Goal: Task Accomplishment & Management: Complete application form

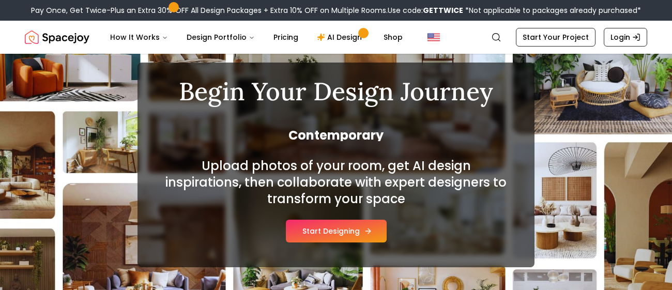
click at [336, 221] on button "Start Designing" at bounding box center [336, 231] width 101 height 23
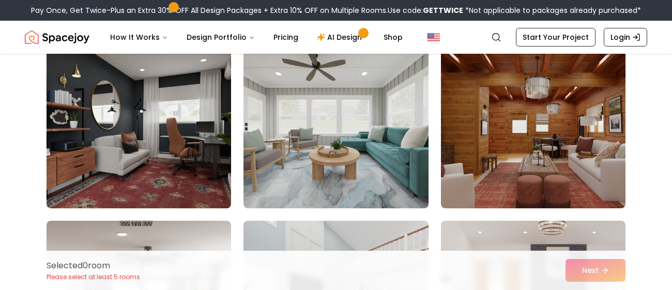
scroll to position [99, 0]
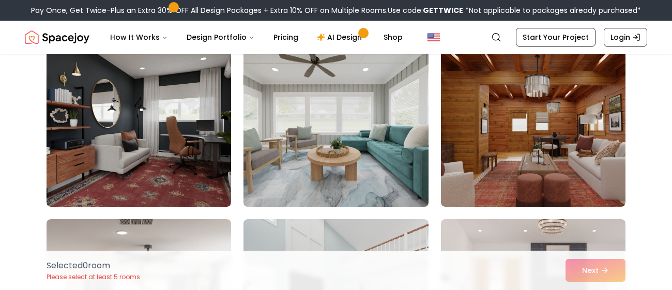
click at [331, 113] on img at bounding box center [336, 124] width 194 height 174
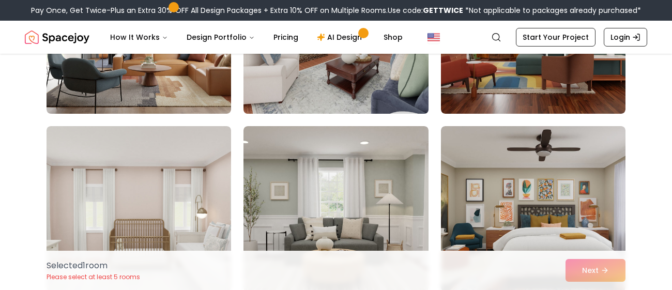
scroll to position [389, 0]
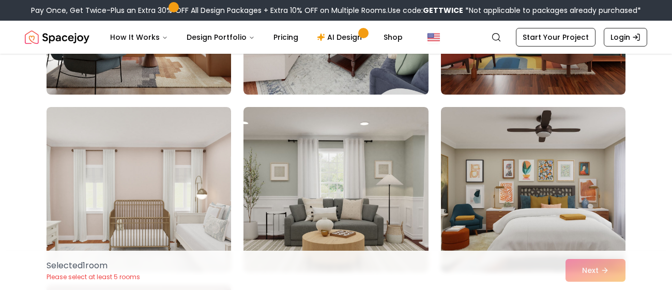
click at [595, 266] on div "Selected 1 room Please select at least 5 rooms Next" at bounding box center [336, 270] width 596 height 39
click at [596, 276] on div "Selected 1 room Please select at least 5 rooms Next" at bounding box center [336, 270] width 596 height 39
click at [596, 272] on div "Selected 1 room Please select at least 5 rooms Next" at bounding box center [336, 270] width 596 height 39
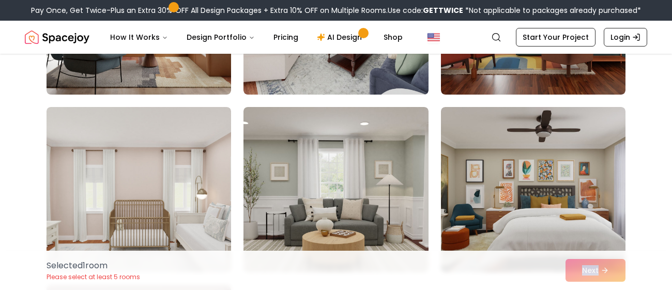
click at [596, 272] on div "Selected 1 room Please select at least 5 rooms Next" at bounding box center [336, 270] width 596 height 39
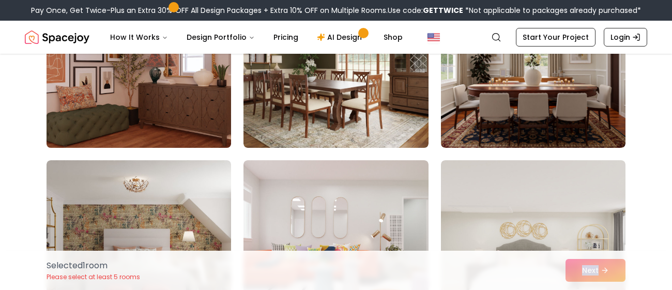
scroll to position [693, 0]
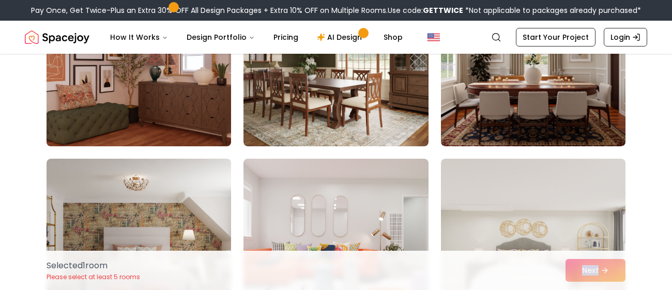
click at [175, 97] on img at bounding box center [139, 64] width 194 height 174
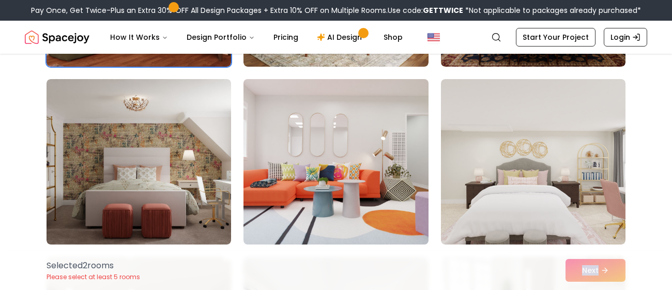
scroll to position [774, 0]
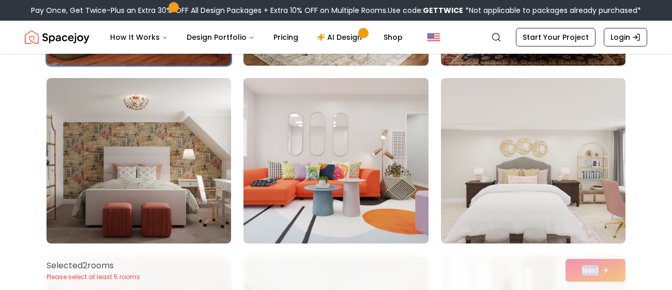
click at [349, 174] on img at bounding box center [336, 161] width 194 height 174
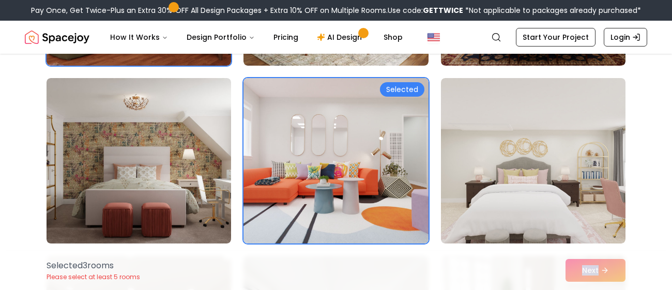
click at [590, 268] on div "Selected 3 room s Please select at least 5 rooms Next" at bounding box center [336, 270] width 596 height 39
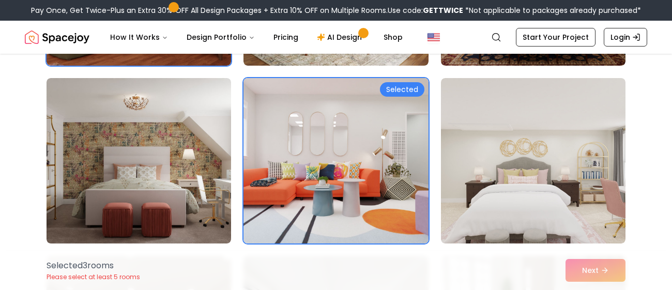
click at [365, 170] on img at bounding box center [336, 161] width 194 height 174
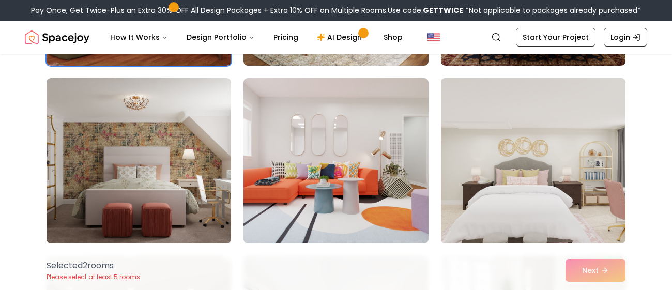
click at [537, 171] on img at bounding box center [533, 161] width 194 height 174
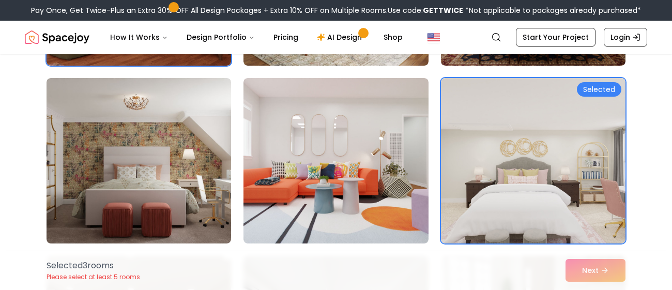
click at [577, 270] on div "Selected 3 room s Please select at least 5 rooms Next" at bounding box center [336, 270] width 596 height 39
click at [548, 46] on link "Start Your Project" at bounding box center [556, 37] width 80 height 19
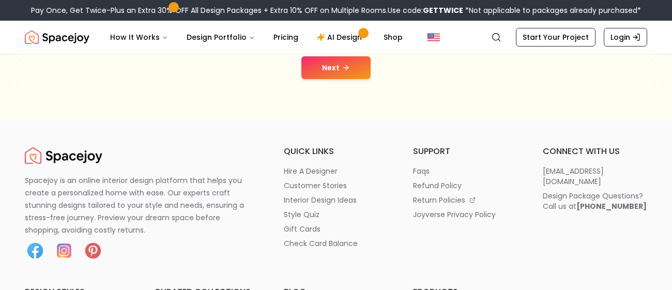
scroll to position [251, 0]
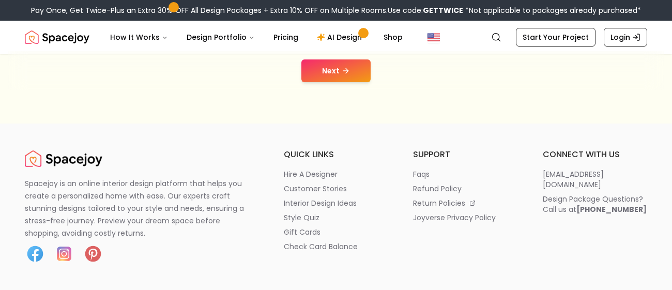
click at [326, 67] on button "Next" at bounding box center [335, 70] width 69 height 23
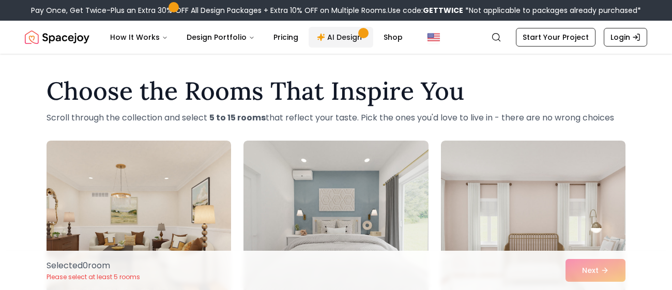
click at [328, 35] on link "AI Design" at bounding box center [341, 37] width 65 height 21
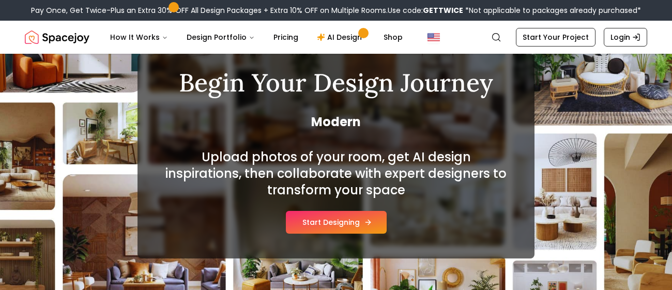
click at [331, 226] on button "Start Designing" at bounding box center [336, 222] width 101 height 23
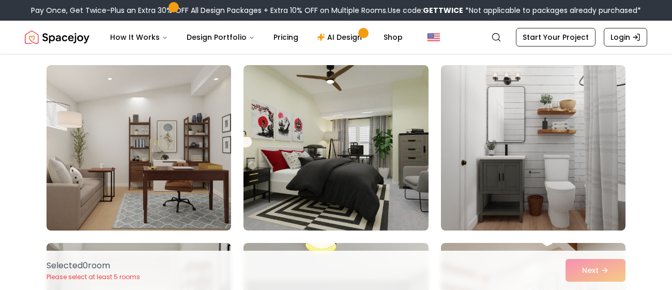
scroll to position [75, 0]
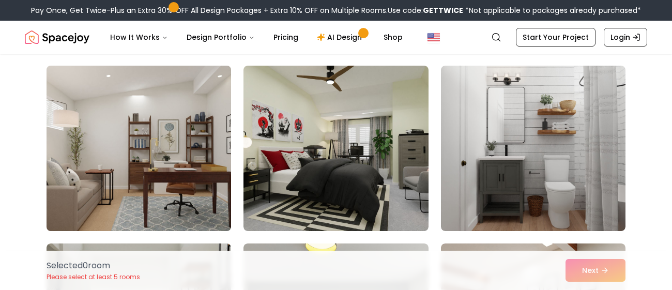
click at [193, 151] on img at bounding box center [139, 149] width 194 height 174
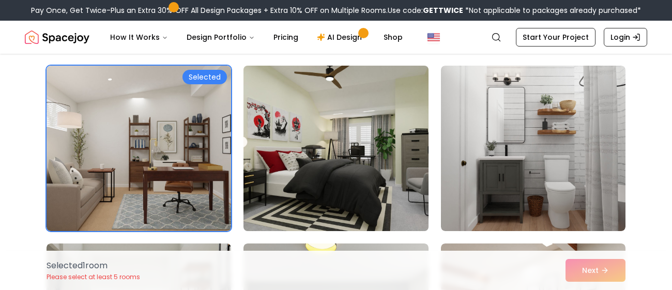
click at [405, 130] on img at bounding box center [336, 149] width 194 height 174
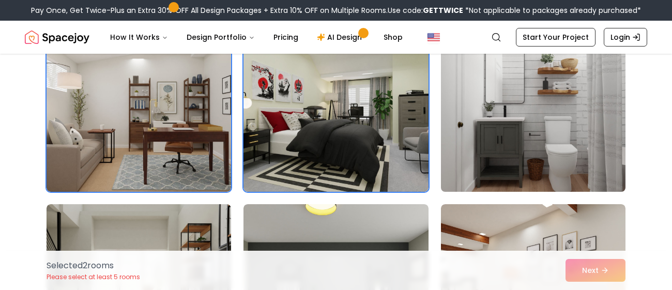
scroll to position [119, 0]
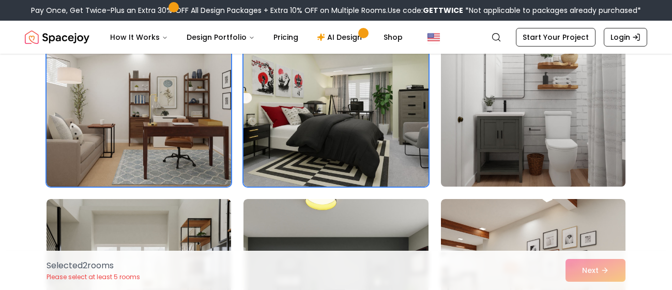
click at [485, 115] on img at bounding box center [533, 104] width 194 height 174
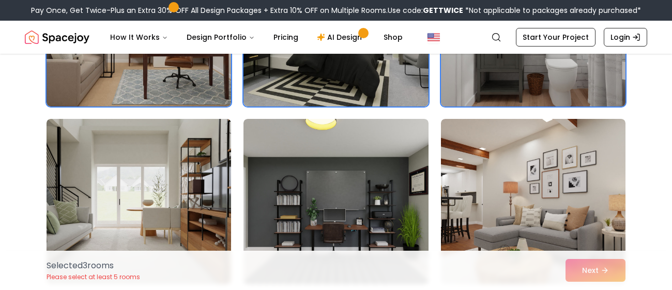
scroll to position [212, 0]
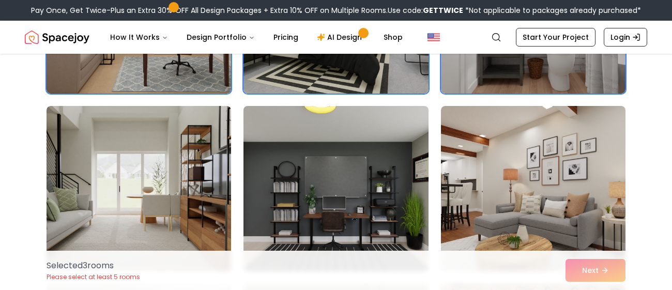
click at [402, 140] on img at bounding box center [336, 189] width 194 height 174
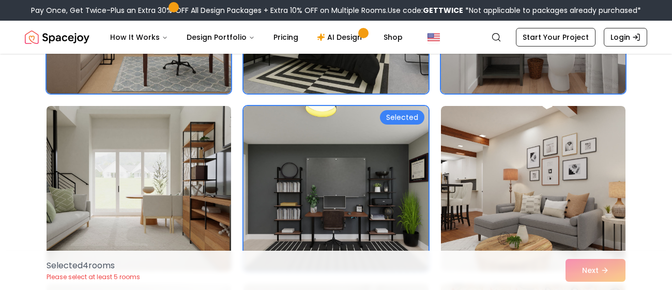
click at [191, 146] on img at bounding box center [139, 189] width 194 height 174
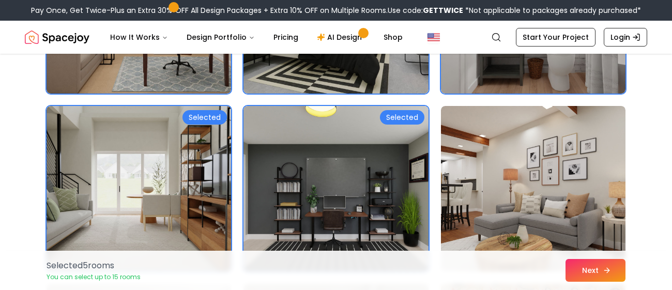
click at [578, 268] on button "Next" at bounding box center [596, 270] width 60 height 23
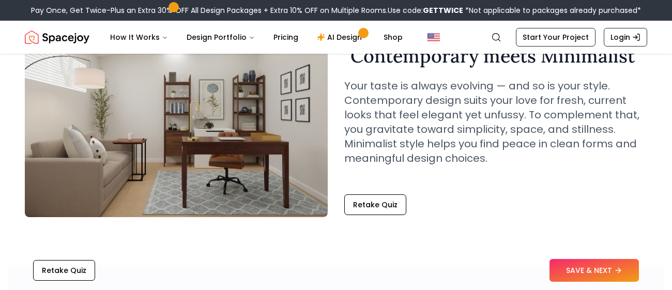
scroll to position [90, 0]
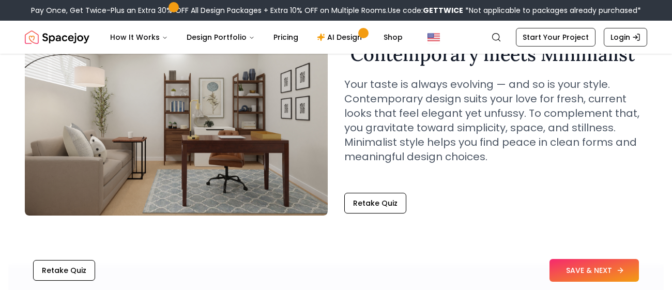
click at [585, 264] on button "SAVE & NEXT" at bounding box center [594, 270] width 89 height 23
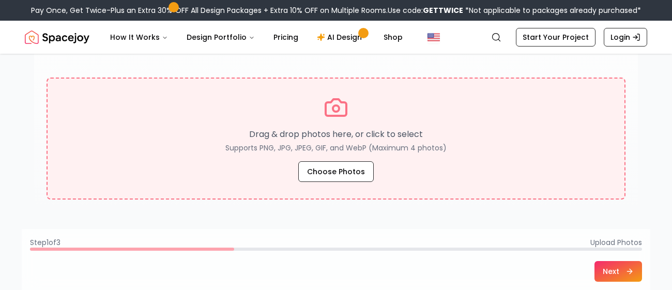
scroll to position [195, 0]
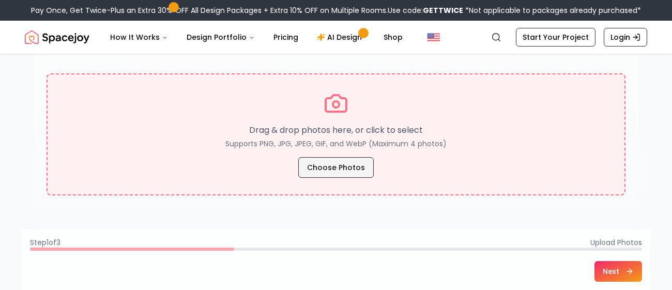
click at [345, 163] on button "Choose Photos" at bounding box center [335, 167] width 75 height 21
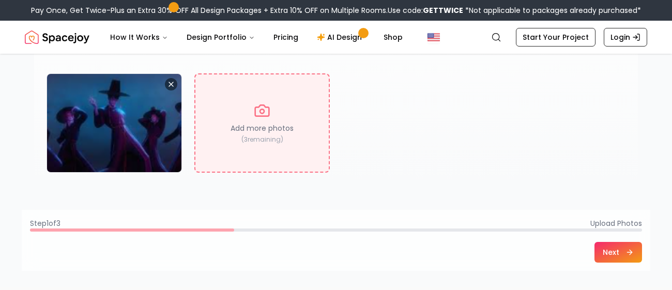
click at [244, 94] on div "Add more photos ( 3 remaining)" at bounding box center [261, 122] width 135 height 99
type input "**********"
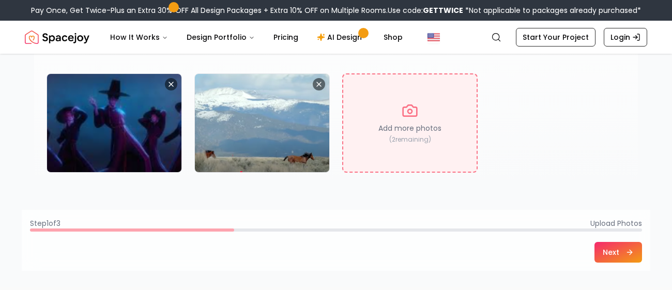
click at [388, 125] on p "Add more photos" at bounding box center [409, 128] width 63 height 10
type input "**********"
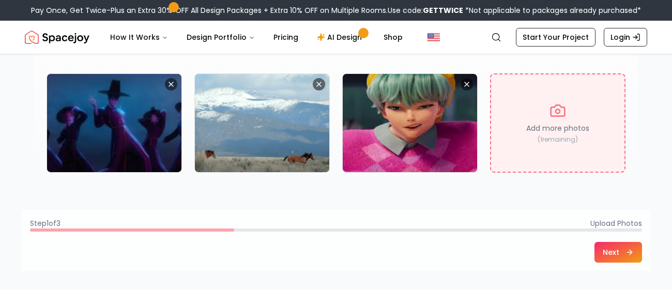
click at [495, 155] on div "Add more photos ( 1 remaining)" at bounding box center [557, 122] width 135 height 99
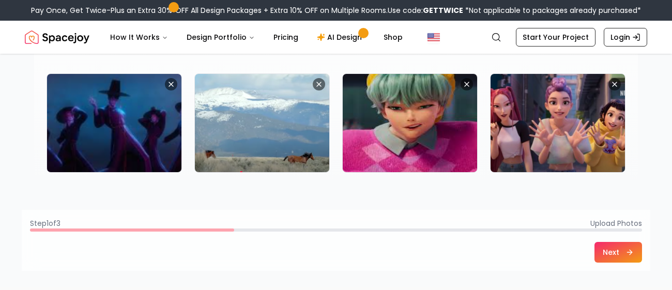
click at [618, 251] on button "Next" at bounding box center [618, 252] width 48 height 21
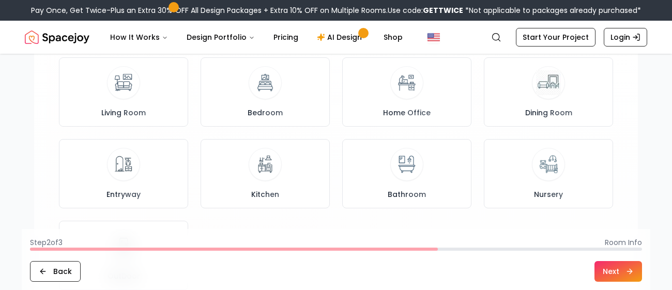
scroll to position [128, 0]
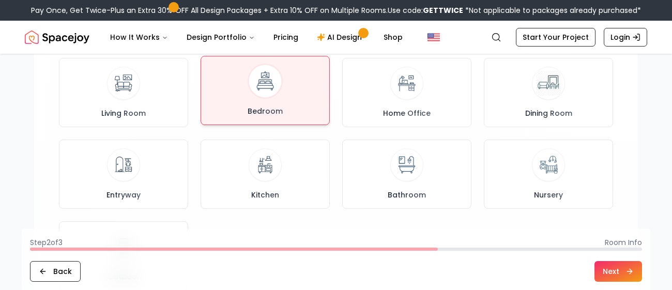
click at [279, 71] on div "Bedroom" at bounding box center [265, 91] width 112 height 52
click at [607, 274] on button "Next" at bounding box center [618, 271] width 48 height 21
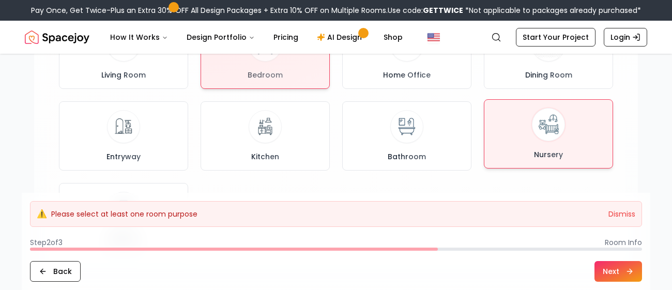
scroll to position [167, 0]
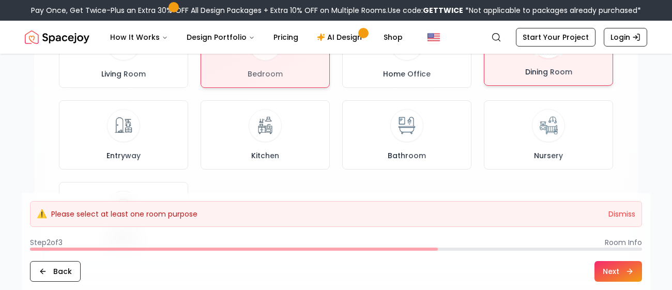
click at [516, 73] on div "Dining Room" at bounding box center [549, 51] width 112 height 52
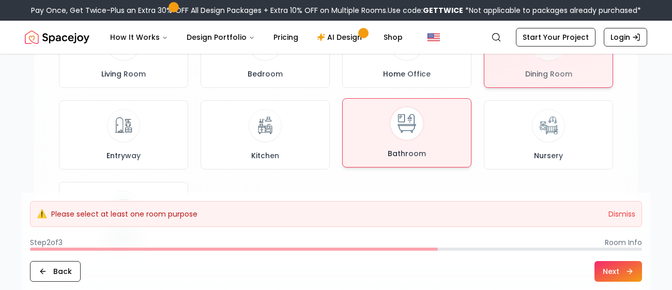
click at [344, 134] on button "Bathroom" at bounding box center [406, 132] width 129 height 69
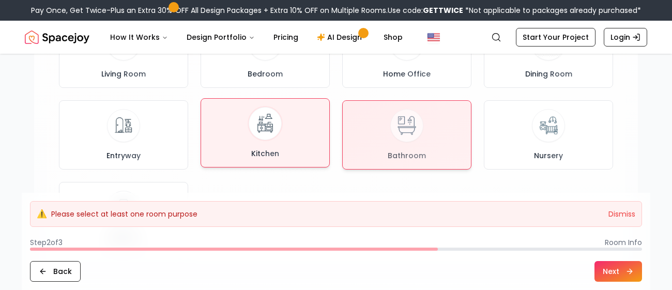
click at [273, 134] on img at bounding box center [265, 123] width 27 height 27
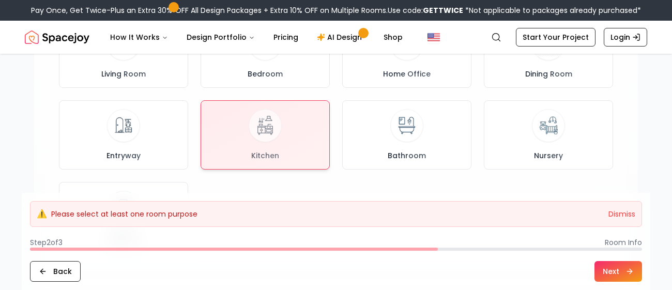
click at [626, 280] on button "Next" at bounding box center [618, 271] width 48 height 21
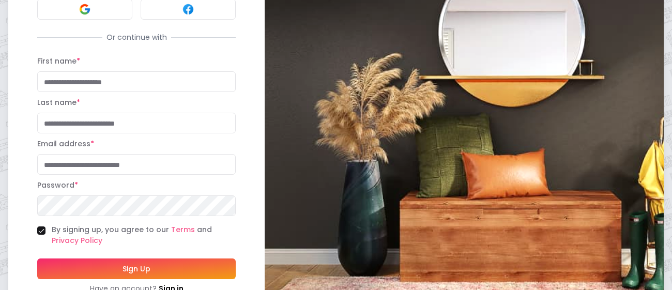
scroll to position [127, 0]
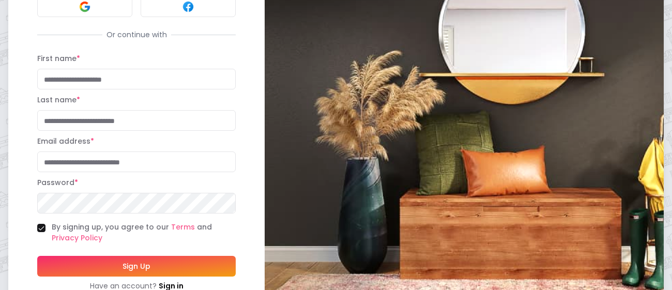
click at [94, 118] on input "Last name *" at bounding box center [136, 120] width 199 height 21
type input "******"
click at [92, 82] on input "First name *" at bounding box center [136, 79] width 199 height 21
type input "******"
click at [74, 137] on label "Email address *" at bounding box center [65, 141] width 57 height 10
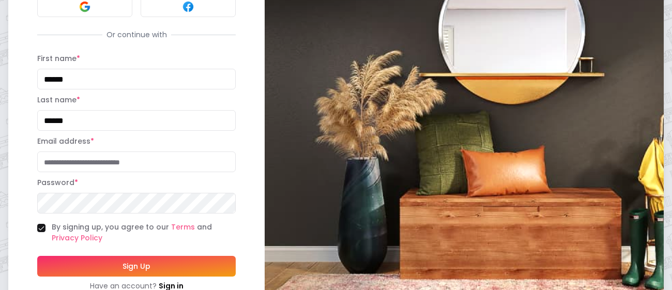
click at [74, 151] on input "Email address *" at bounding box center [136, 161] width 199 height 21
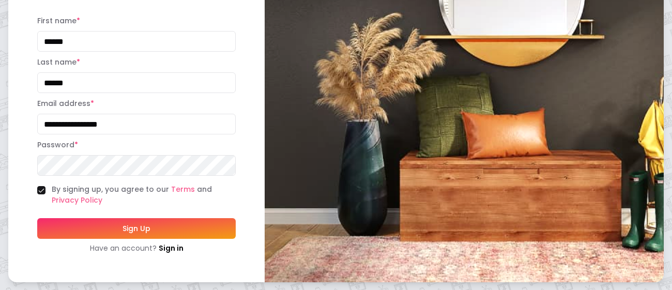
click at [105, 230] on button "Sign Up" at bounding box center [136, 228] width 199 height 21
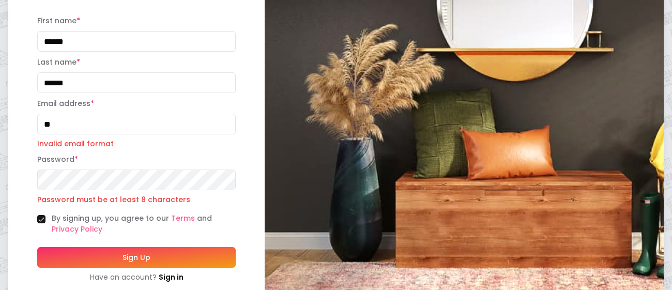
type input "*"
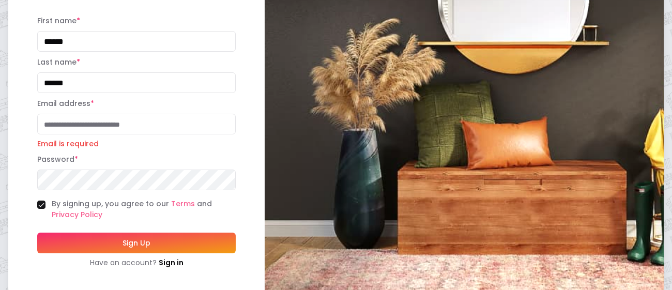
click at [37, 233] on button "Sign Up" at bounding box center [136, 243] width 199 height 21
type input "*"
paste input
paste input "**********"
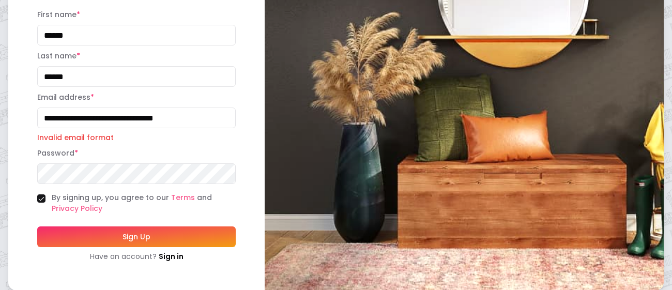
scroll to position [179, 0]
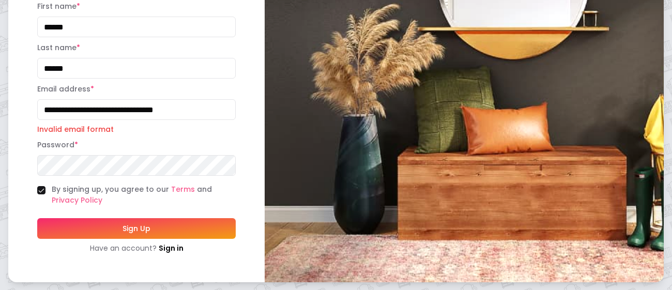
click at [118, 224] on button "Sign Up" at bounding box center [136, 228] width 199 height 21
click at [119, 223] on button "Sign Up" at bounding box center [136, 228] width 199 height 21
click at [117, 224] on button "Sign Up" at bounding box center [136, 228] width 199 height 21
click at [122, 222] on button "Sign Up" at bounding box center [136, 228] width 199 height 21
click at [154, 225] on button "Sign Up" at bounding box center [136, 228] width 199 height 21
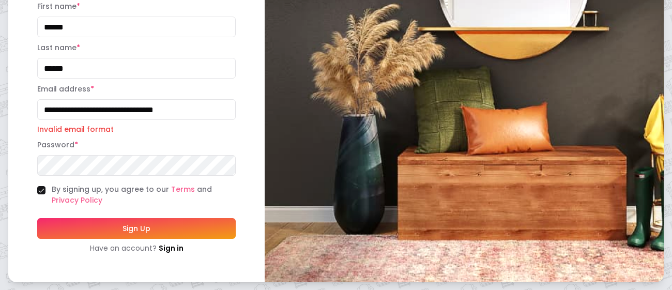
click at [153, 225] on button "Sign Up" at bounding box center [136, 228] width 199 height 21
click at [189, 134] on p "Invalid email format" at bounding box center [136, 129] width 199 height 10
click at [90, 226] on button "Sign Up" at bounding box center [136, 228] width 199 height 21
click at [37, 218] on button "Sign Up" at bounding box center [136, 228] width 199 height 21
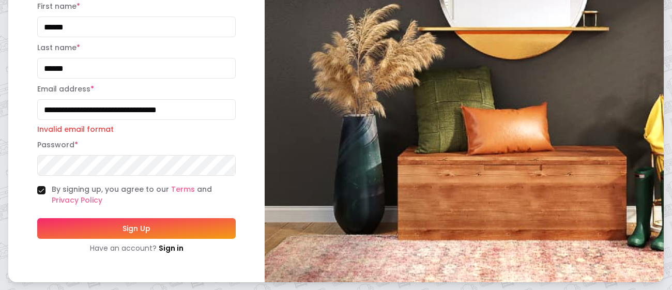
click at [37, 218] on button "Sign Up" at bounding box center [136, 228] width 199 height 21
click at [105, 228] on button "Sign Up" at bounding box center [136, 228] width 199 height 21
click at [160, 228] on button "Sign Up" at bounding box center [136, 228] width 199 height 21
drag, startPoint x: 160, startPoint y: 228, endPoint x: 125, endPoint y: 243, distance: 38.2
click at [125, 243] on form "**********" at bounding box center [136, 126] width 199 height 253
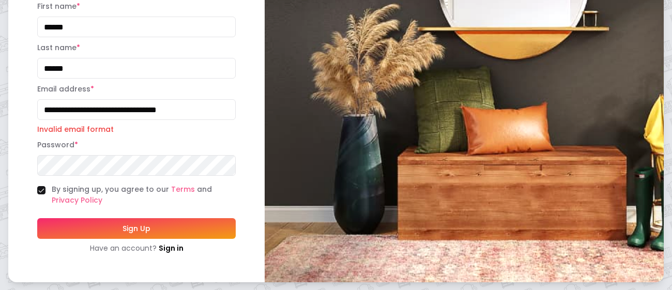
click at [136, 225] on button "Sign Up" at bounding box center [136, 228] width 199 height 21
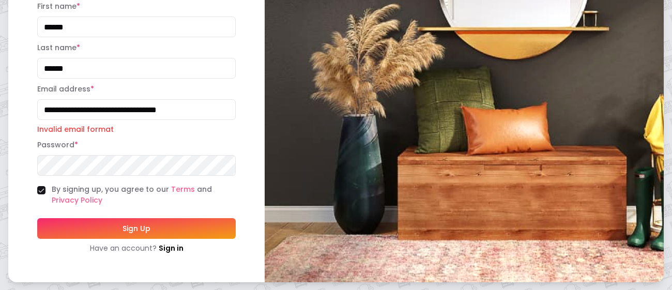
click at [136, 225] on button "Sign Up" at bounding box center [136, 228] width 199 height 21
click at [126, 226] on button "Sign Up" at bounding box center [136, 228] width 199 height 21
click at [95, 222] on button "Sign Up" at bounding box center [136, 228] width 199 height 21
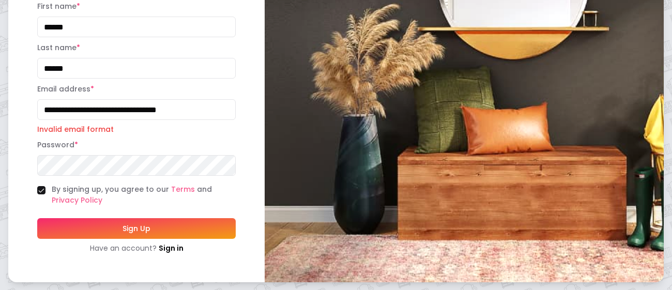
click at [95, 222] on button "Sign Up" at bounding box center [136, 228] width 199 height 21
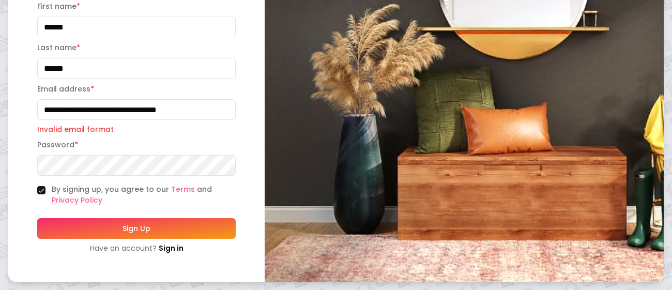
click at [95, 222] on button "Sign Up" at bounding box center [136, 228] width 199 height 21
drag, startPoint x: 95, startPoint y: 222, endPoint x: 0, endPoint y: 222, distance: 94.6
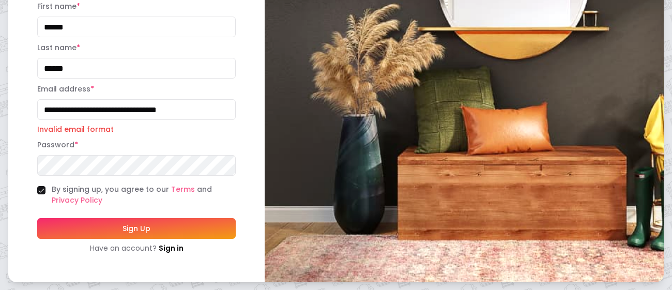
click at [0, 222] on div "**********" at bounding box center [336, 56] width 672 height 470
drag, startPoint x: 193, startPoint y: 109, endPoint x: 149, endPoint y: 110, distance: 43.4
click at [149, 110] on input "**********" at bounding box center [136, 109] width 199 height 21
click at [37, 218] on button "Sign Up" at bounding box center [136, 228] width 199 height 21
click at [124, 232] on button "Sign Up" at bounding box center [136, 228] width 199 height 21
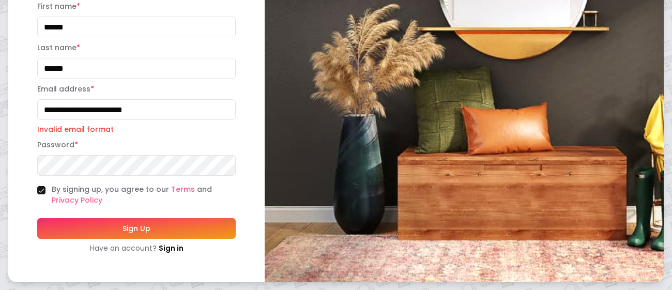
click at [124, 232] on button "Sign Up" at bounding box center [136, 228] width 199 height 21
type input "**********"
click at [165, 226] on button "Sign Up" at bounding box center [136, 228] width 199 height 21
click at [164, 226] on button "Sign Up" at bounding box center [136, 228] width 199 height 21
click at [127, 220] on button "Sign Up" at bounding box center [136, 228] width 199 height 21
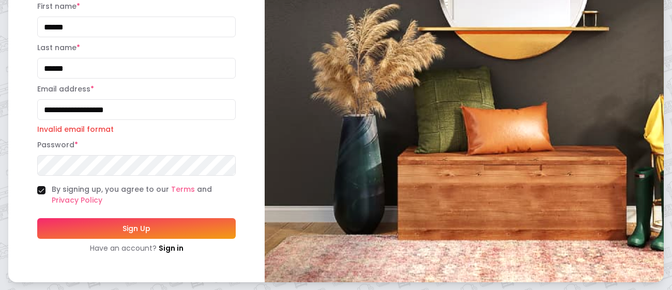
click at [127, 220] on button "Sign Up" at bounding box center [136, 228] width 199 height 21
click at [98, 225] on button "Sign Up" at bounding box center [136, 228] width 199 height 21
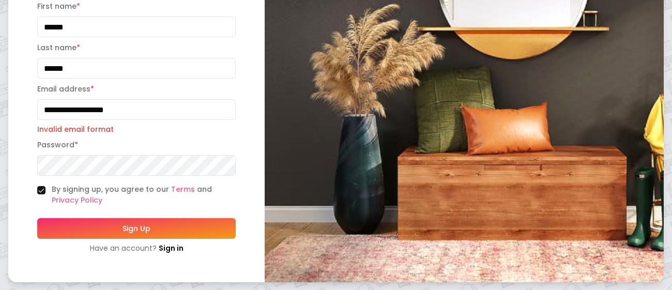
click at [98, 225] on button "Sign Up" at bounding box center [136, 228] width 199 height 21
